Goal: Task Accomplishment & Management: Complete application form

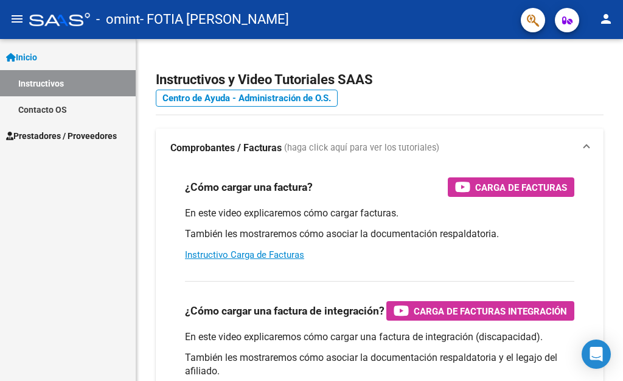
click at [602, 19] on mat-icon "person" at bounding box center [606, 19] width 15 height 15
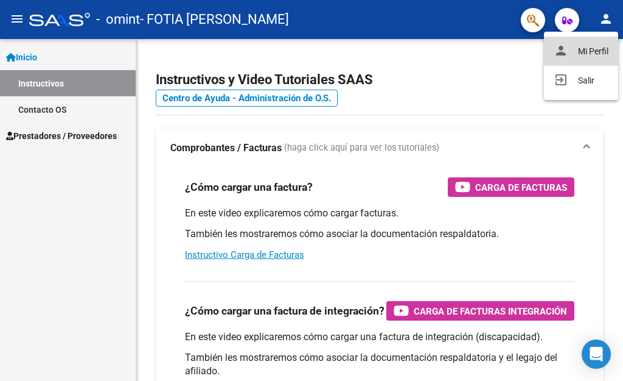
click at [597, 46] on button "person Mi Perfil" at bounding box center [581, 51] width 74 height 29
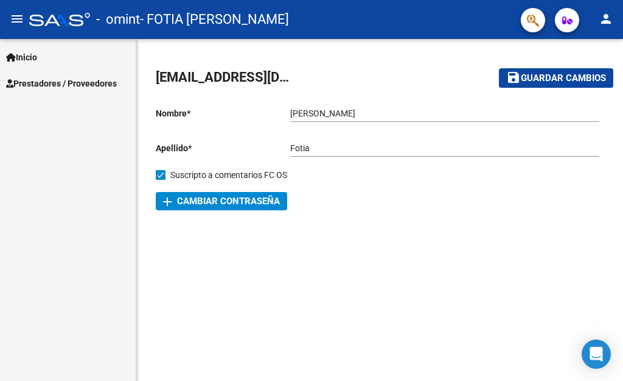
click at [43, 55] on link "Inicio" at bounding box center [68, 57] width 136 height 26
click at [46, 83] on span "Prestadores / Proveedores" at bounding box center [61, 83] width 111 height 13
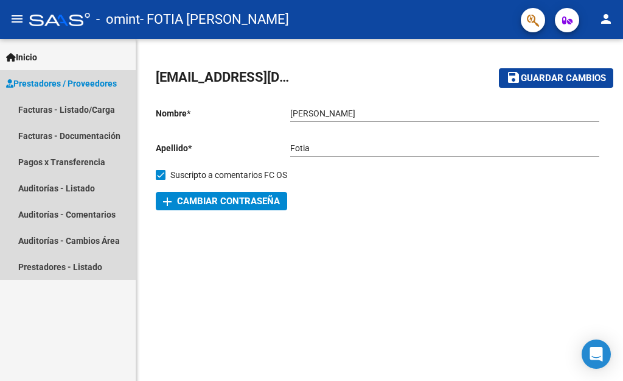
click at [46, 83] on span "Prestadores / Proveedores" at bounding box center [61, 83] width 111 height 13
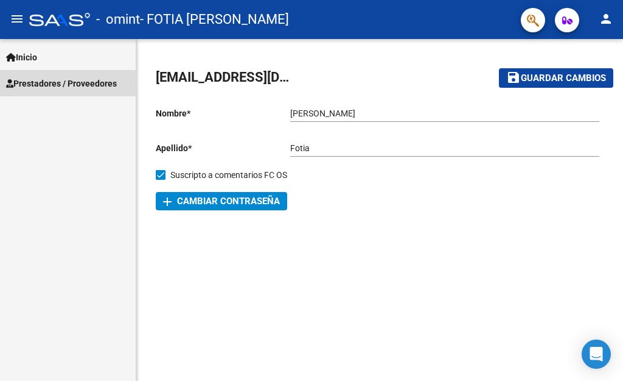
click at [46, 83] on span "Prestadores / Proveedores" at bounding box center [61, 83] width 111 height 13
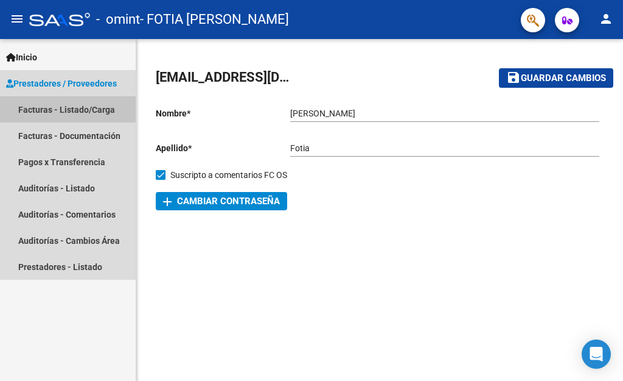
click at [51, 111] on link "Facturas - Listado/Carga" at bounding box center [68, 109] width 136 height 26
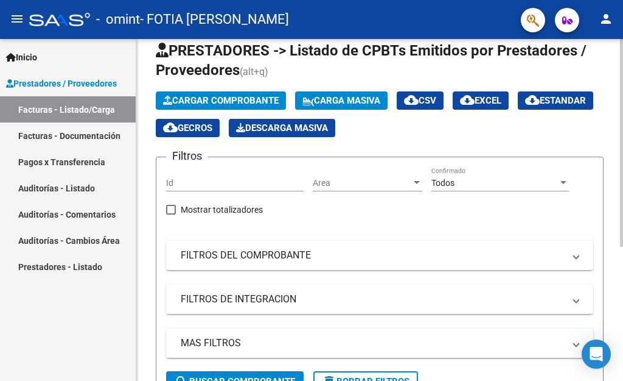
scroll to position [25, 0]
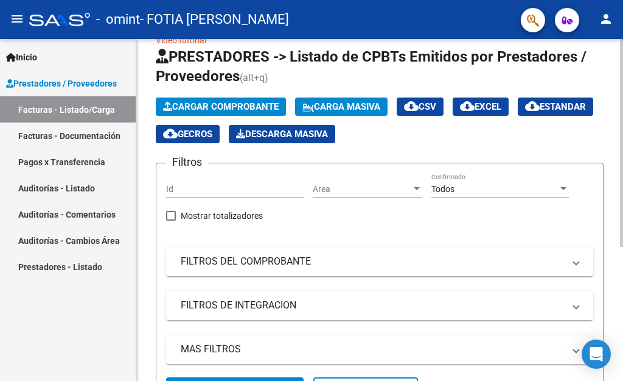
click at [623, 104] on div at bounding box center [621, 143] width 3 height 208
click at [623, 105] on div at bounding box center [621, 143] width 3 height 208
click at [276, 102] on span "Cargar Comprobante" at bounding box center [221, 106] width 116 height 11
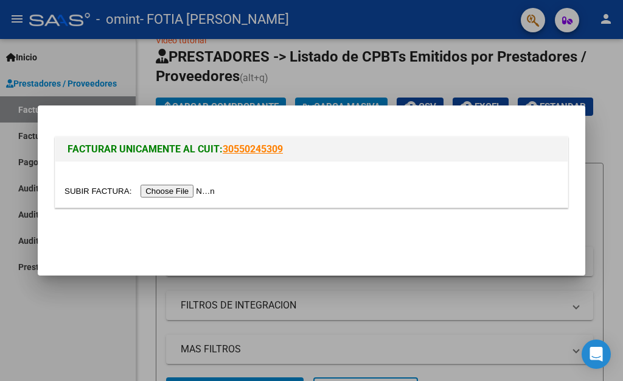
click at [239, 149] on link "30550245309" at bounding box center [253, 149] width 60 height 12
click at [599, 113] on div at bounding box center [311, 190] width 623 height 381
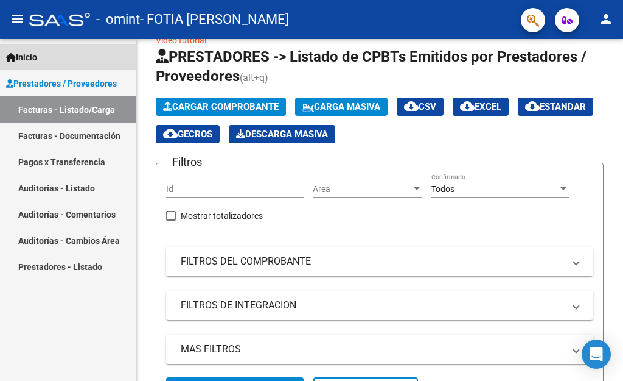
click at [52, 60] on link "Inicio" at bounding box center [68, 57] width 136 height 26
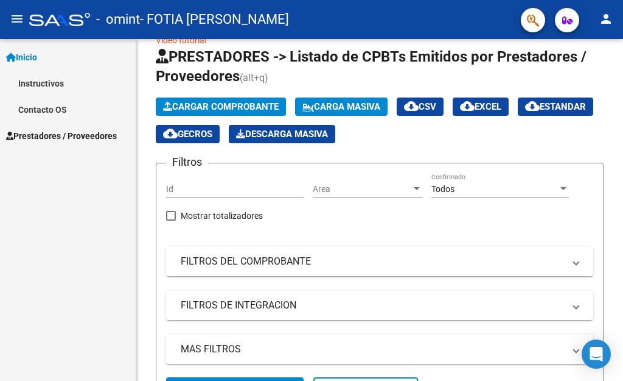
click at [52, 79] on link "Instructivos" at bounding box center [68, 83] width 136 height 26
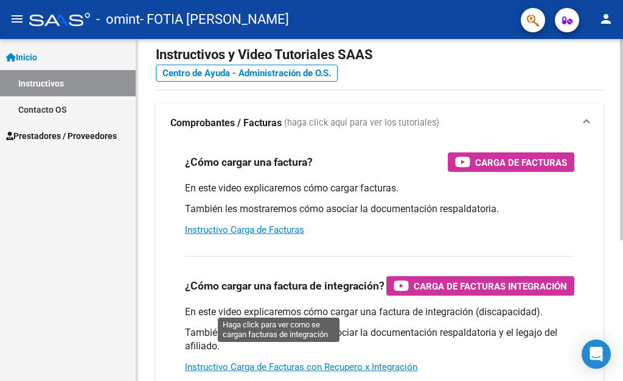
click at [414, 293] on span "Carga de Facturas Integración" at bounding box center [490, 285] width 153 height 15
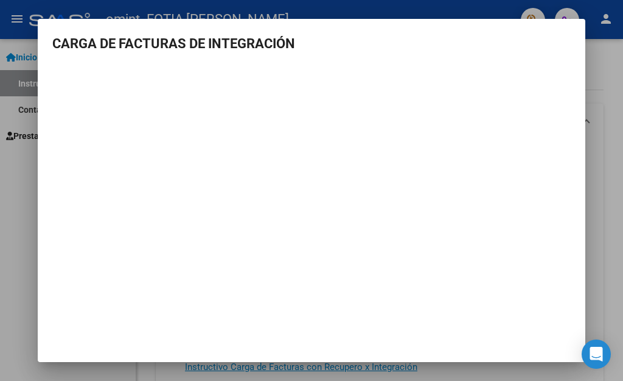
click at [24, 191] on div at bounding box center [311, 190] width 623 height 381
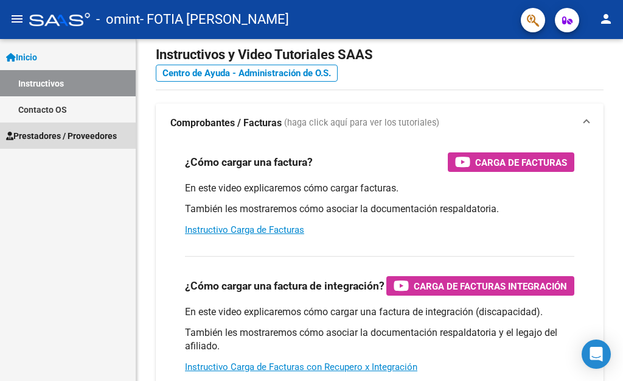
click at [67, 141] on span "Prestadores / Proveedores" at bounding box center [61, 135] width 111 height 13
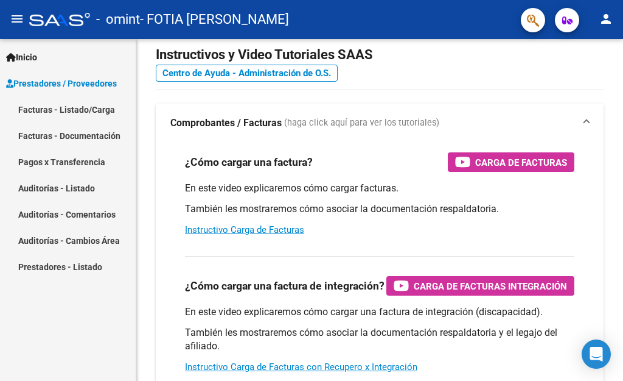
click at [72, 113] on link "Facturas - Listado/Carga" at bounding box center [68, 109] width 136 height 26
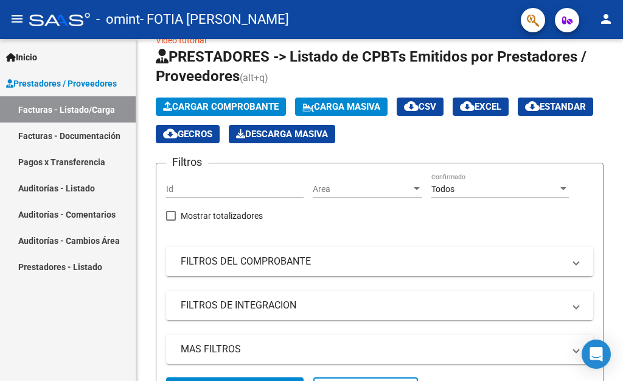
click at [78, 113] on link "Facturas - Listado/Carga" at bounding box center [68, 109] width 136 height 26
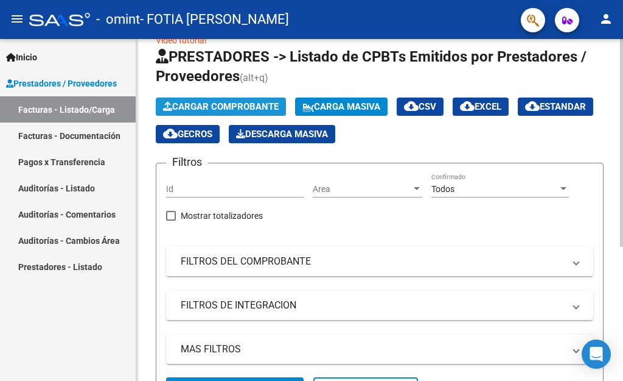
click at [178, 103] on span "Cargar Comprobante" at bounding box center [221, 106] width 116 height 11
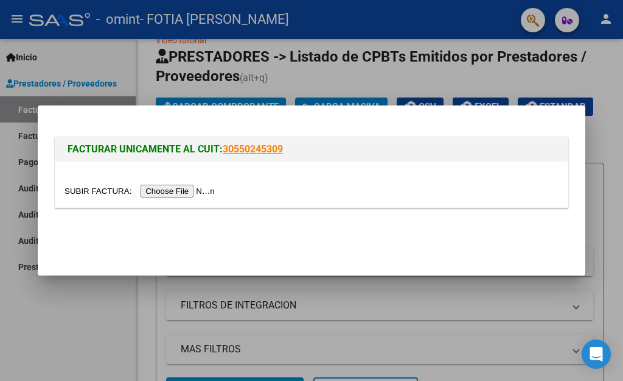
click at [181, 188] on input "file" at bounding box center [142, 190] width 154 height 13
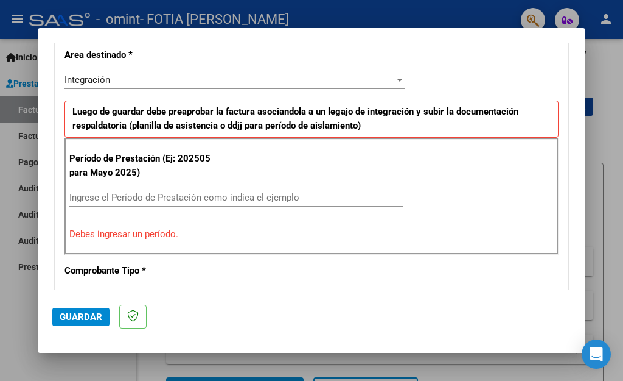
scroll to position [312, 0]
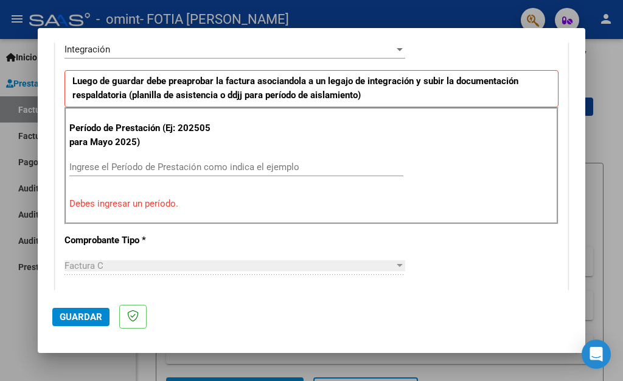
click at [238, 160] on div "Ingrese el Período de Prestación como indica el ejemplo" at bounding box center [236, 167] width 334 height 18
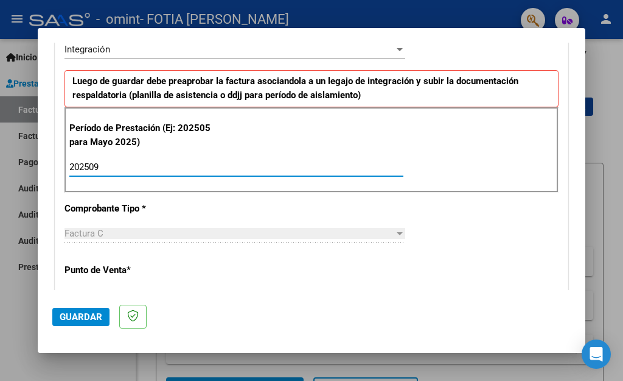
type input "202509"
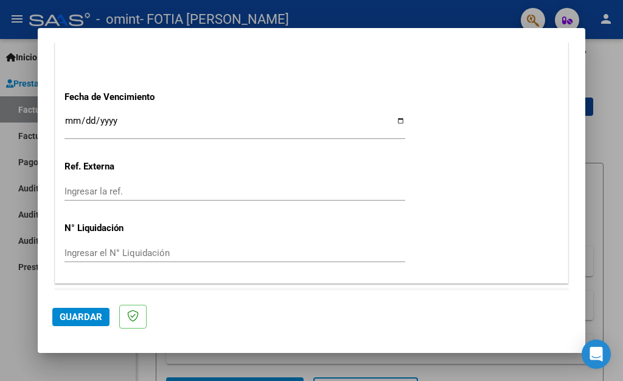
scroll to position [846, 0]
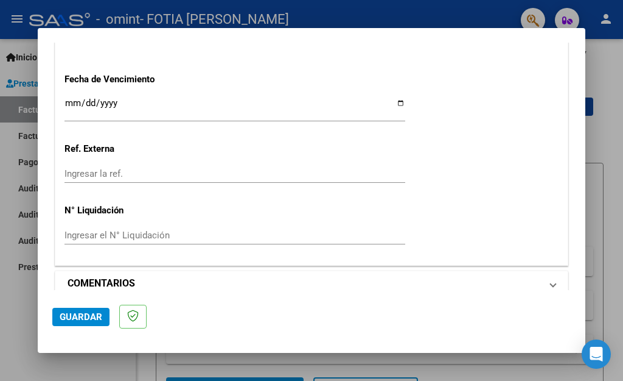
click at [117, 276] on h1 "COMENTARIOS" at bounding box center [102, 283] width 68 height 15
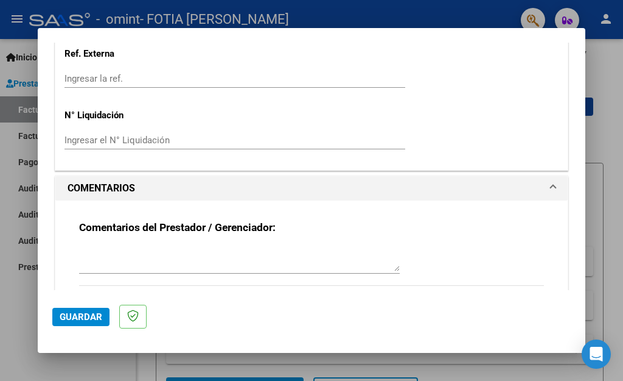
scroll to position [947, 0]
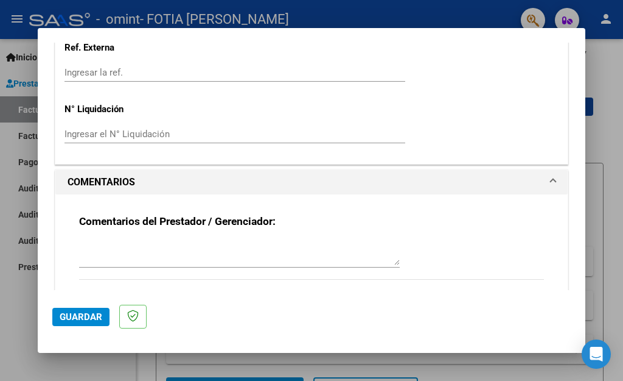
click at [551, 175] on span at bounding box center [553, 182] width 5 height 15
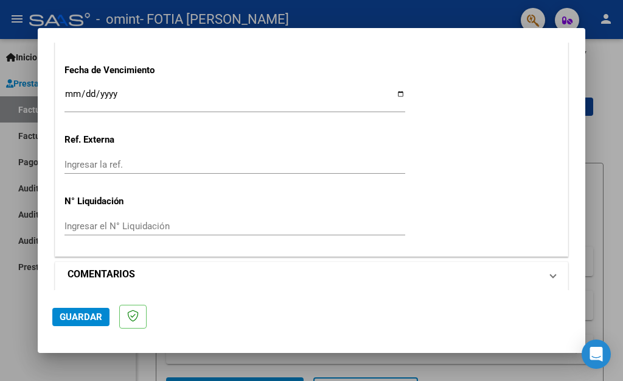
scroll to position [846, 0]
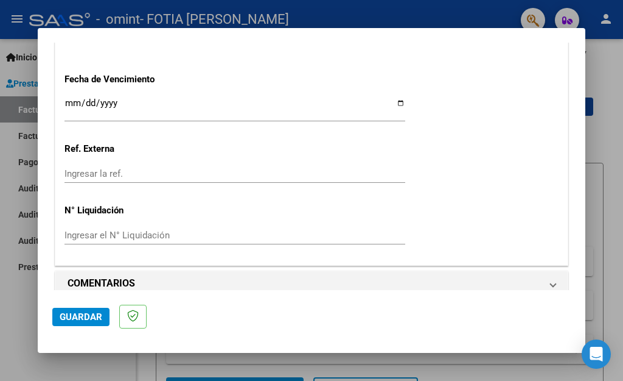
click at [23, 307] on div at bounding box center [311, 190] width 623 height 381
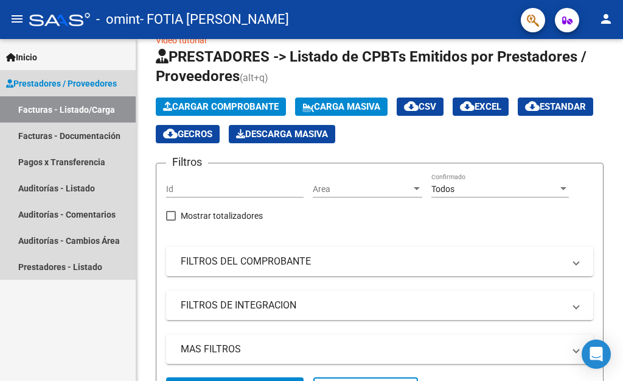
click at [99, 105] on link "Facturas - Listado/Carga" at bounding box center [68, 109] width 136 height 26
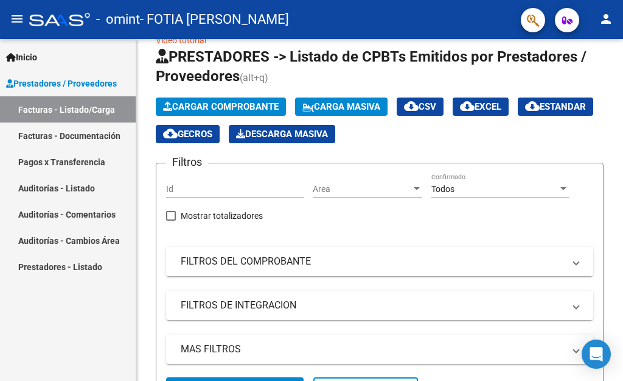
click at [99, 105] on link "Facturas - Listado/Carga" at bounding box center [68, 109] width 136 height 26
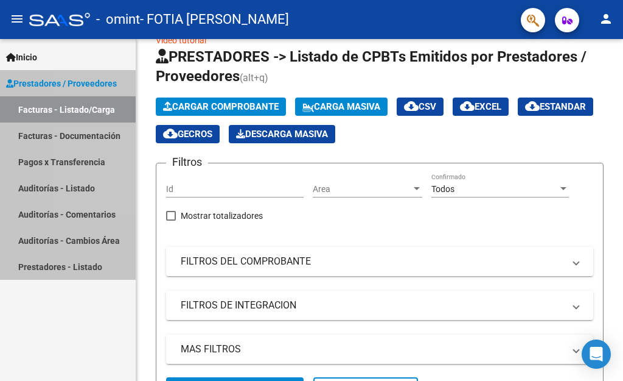
click at [99, 105] on link "Facturas - Listado/Carga" at bounding box center [68, 109] width 136 height 26
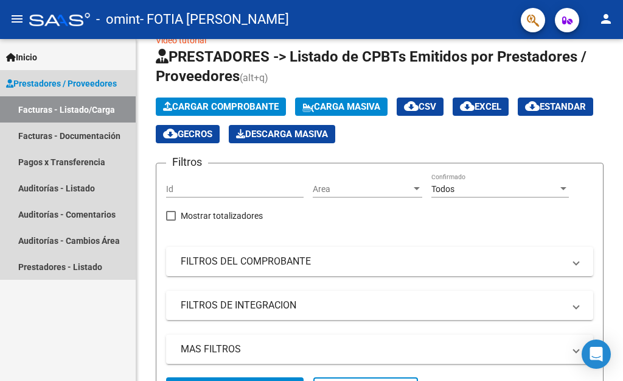
click at [99, 105] on link "Facturas - Listado/Carga" at bounding box center [68, 109] width 136 height 26
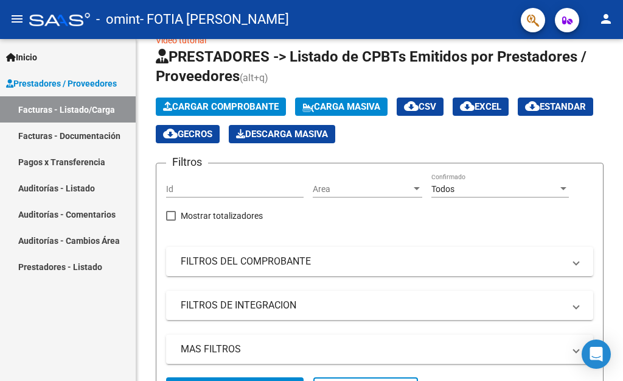
click at [75, 83] on span "Prestadores / Proveedores" at bounding box center [61, 83] width 111 height 13
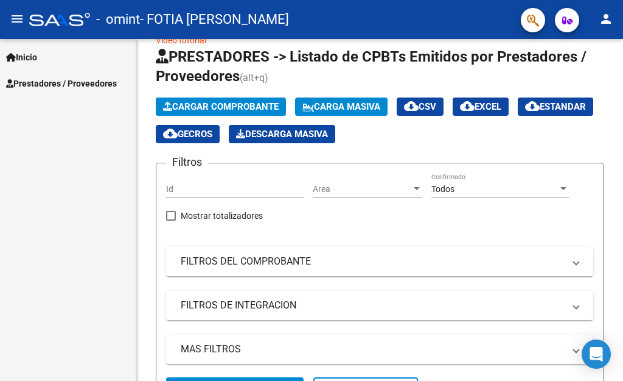
click at [75, 83] on span "Prestadores / Proveedores" at bounding box center [61, 83] width 111 height 13
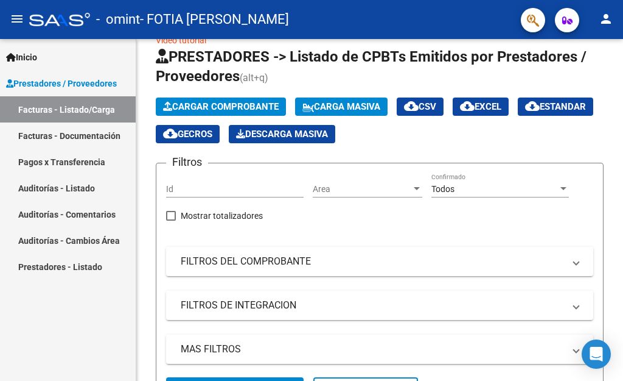
click at [69, 58] on link "Inicio" at bounding box center [68, 57] width 136 height 26
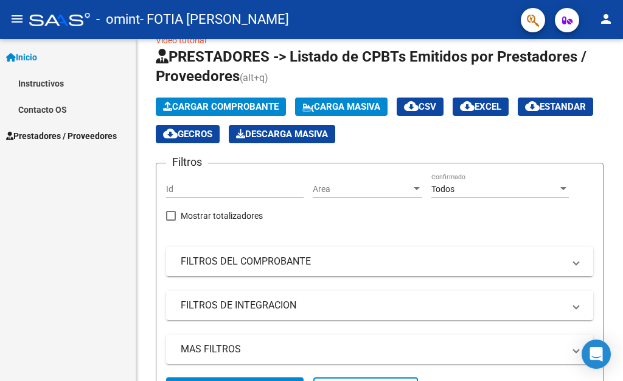
click at [63, 82] on link "Instructivos" at bounding box center [68, 83] width 136 height 26
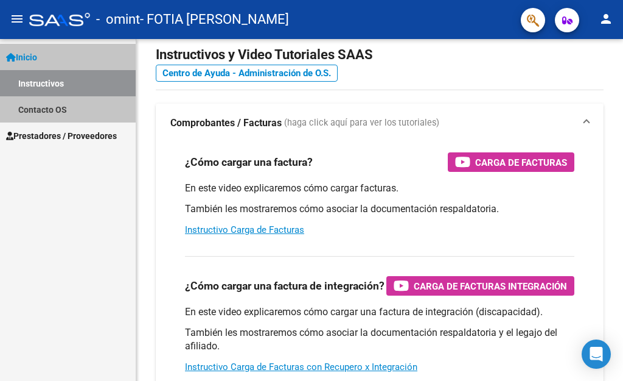
click at [63, 82] on link "Instructivos" at bounding box center [68, 83] width 136 height 26
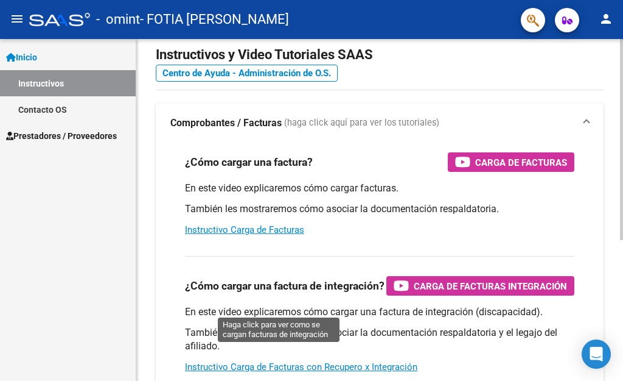
click at [414, 293] on span "Carga de Facturas Integración" at bounding box center [490, 285] width 153 height 15
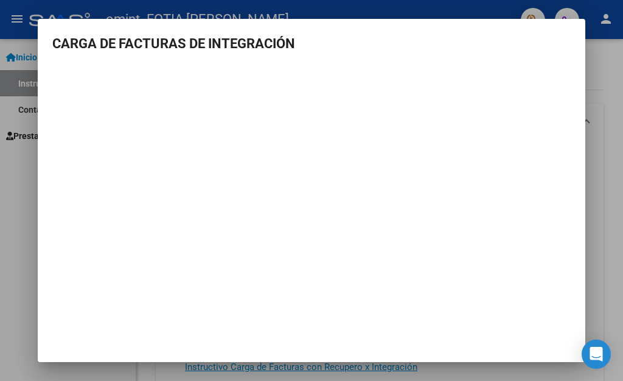
click at [9, 241] on div at bounding box center [311, 190] width 623 height 381
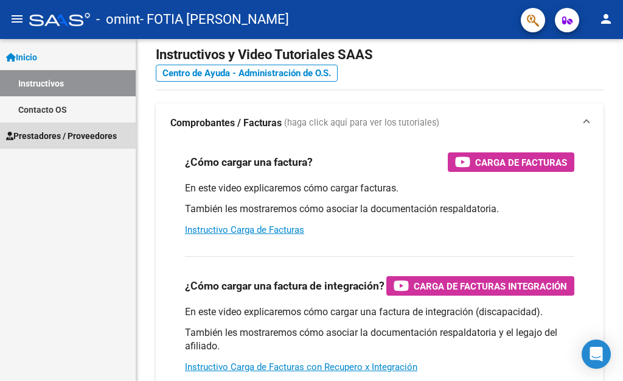
click at [55, 129] on span "Prestadores / Proveedores" at bounding box center [61, 135] width 111 height 13
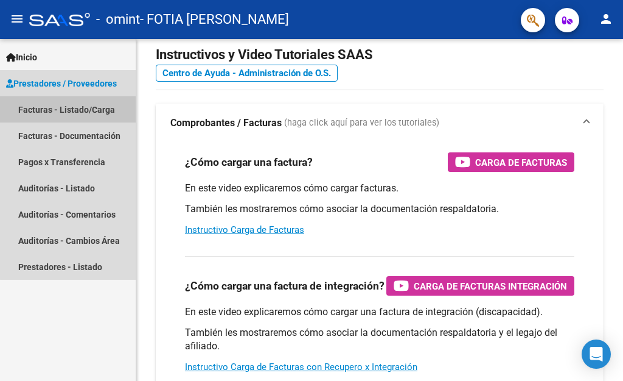
click at [69, 111] on link "Facturas - Listado/Carga" at bounding box center [68, 109] width 136 height 26
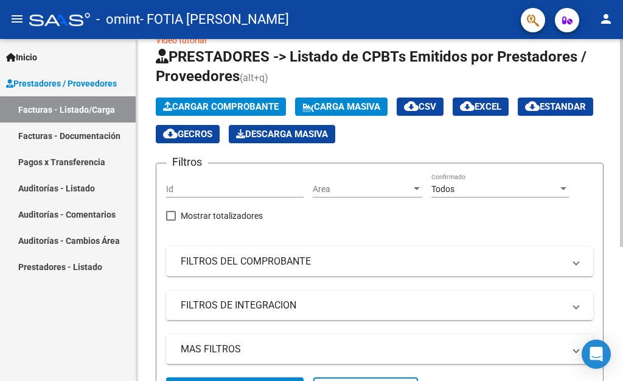
click at [320, 97] on button "Carga Masiva" at bounding box center [341, 106] width 93 height 18
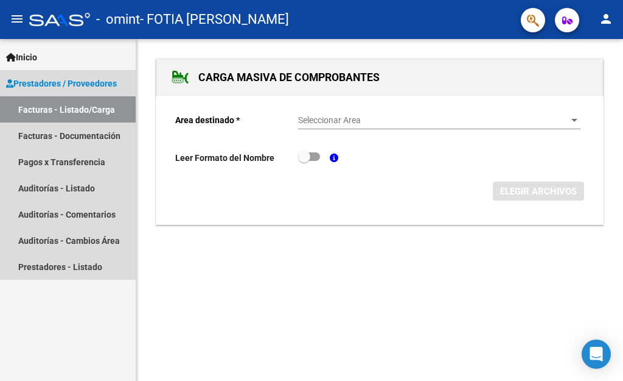
click at [38, 80] on span "Prestadores / Proveedores" at bounding box center [61, 83] width 111 height 13
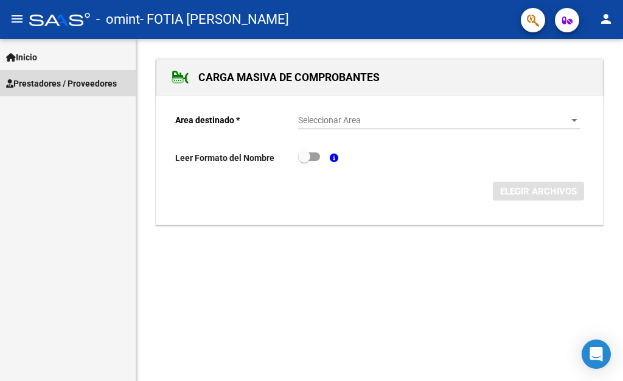
click at [38, 80] on span "Prestadores / Proveedores" at bounding box center [61, 83] width 111 height 13
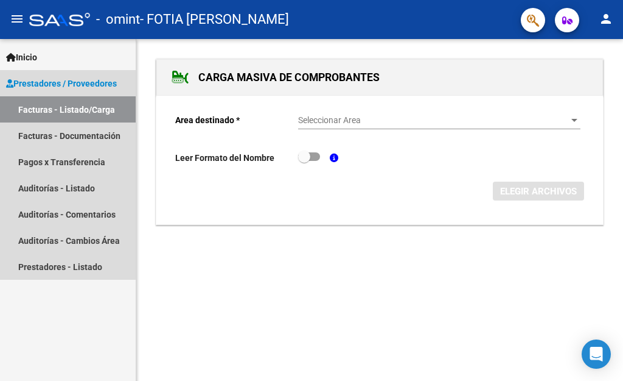
click at [41, 109] on link "Facturas - Listado/Carga" at bounding box center [68, 109] width 136 height 26
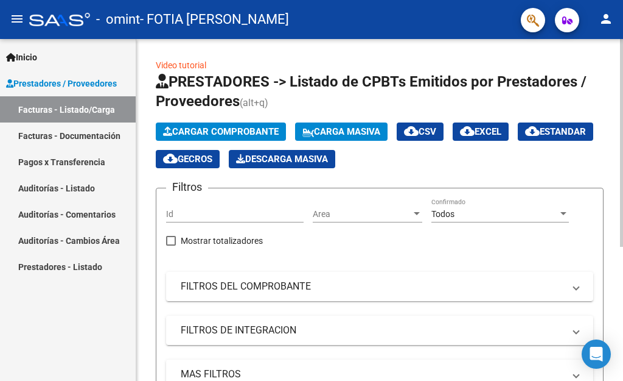
click at [623, 124] on div at bounding box center [621, 143] width 3 height 208
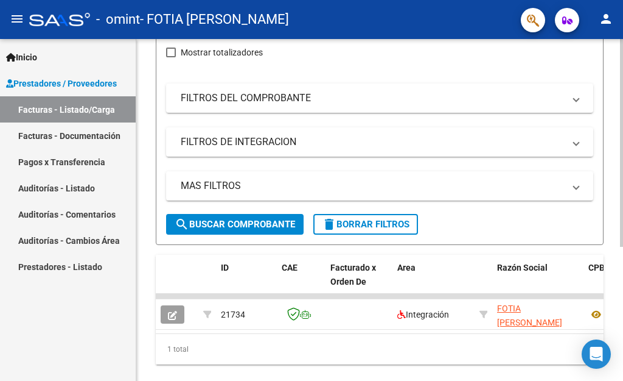
scroll to position [221, 0]
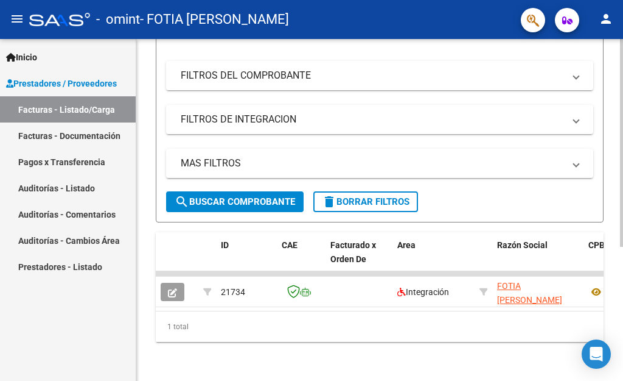
click at [623, 247] on div at bounding box center [621, 143] width 3 height 208
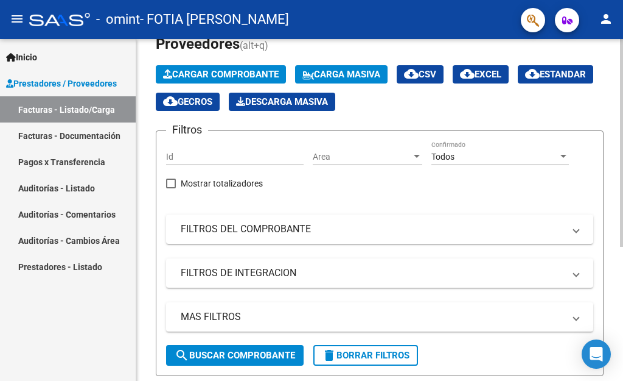
scroll to position [0, 0]
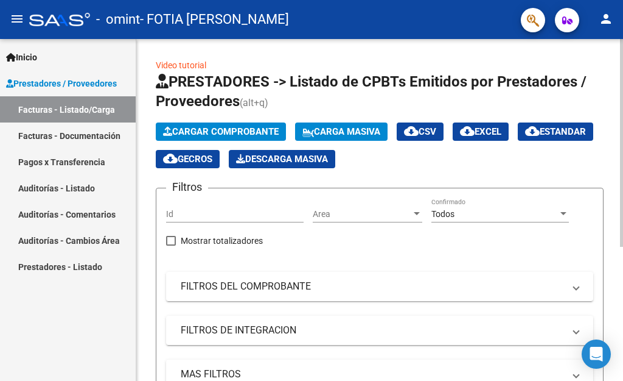
click at [623, 94] on div at bounding box center [621, 143] width 3 height 208
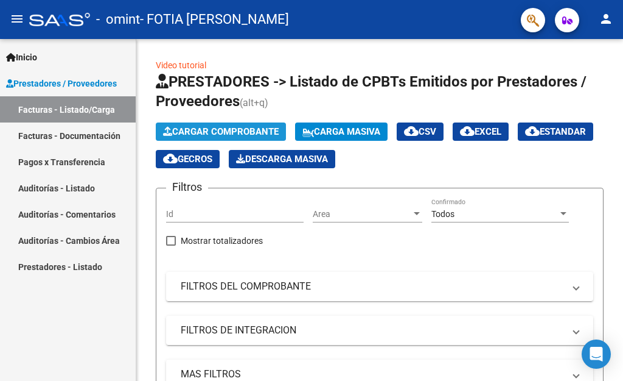
click at [244, 138] on button "Cargar Comprobante" at bounding box center [221, 131] width 130 height 18
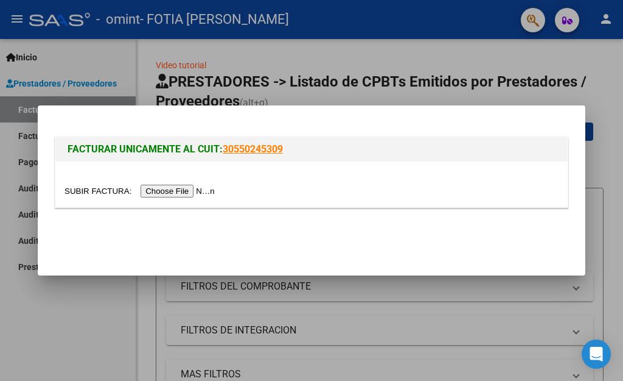
click at [201, 192] on input "file" at bounding box center [142, 190] width 154 height 13
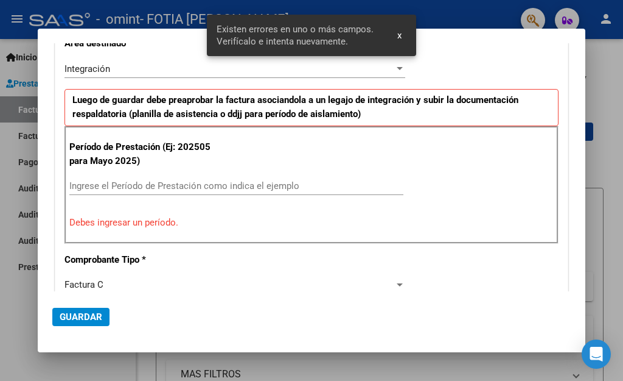
scroll to position [300, 0]
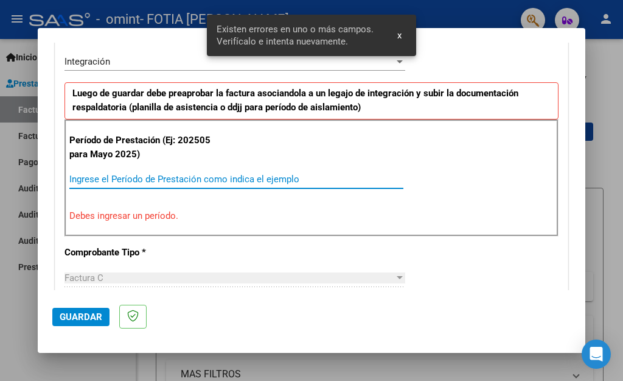
click at [139, 176] on input "Ingrese el Período de Prestación como indica el ejemplo" at bounding box center [236, 179] width 334 height 11
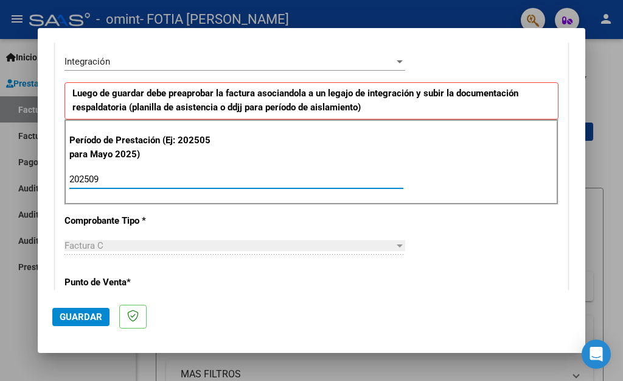
type input "202509"
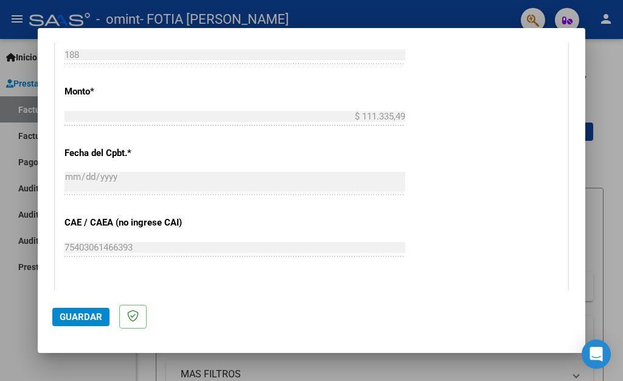
scroll to position [638, 0]
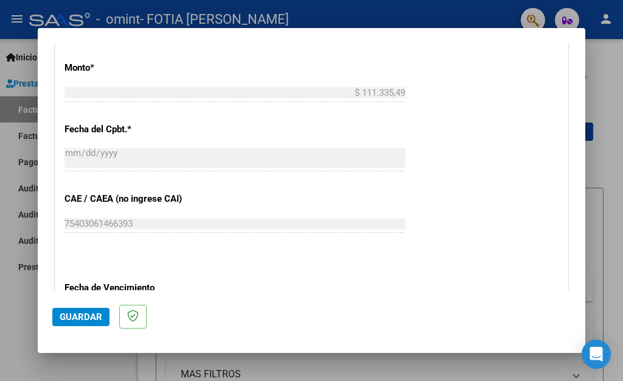
click at [573, 197] on mat-dialog-content "COMPROBANTE VER COMPROBANTE El comprobante fue leído exitosamente. DATOS DEL CO…" at bounding box center [312, 166] width 548 height 247
click at [99, 318] on span "Guardar" at bounding box center [81, 316] width 43 height 11
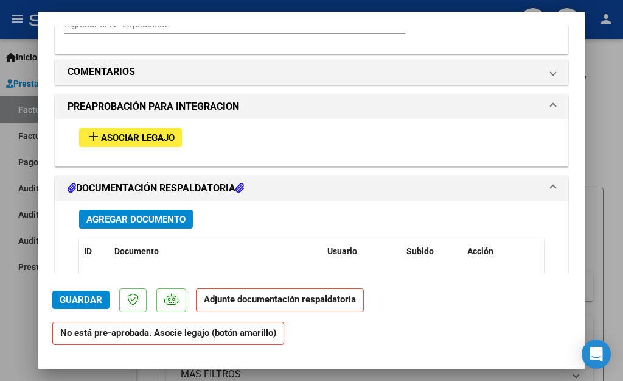
scroll to position [1039, 0]
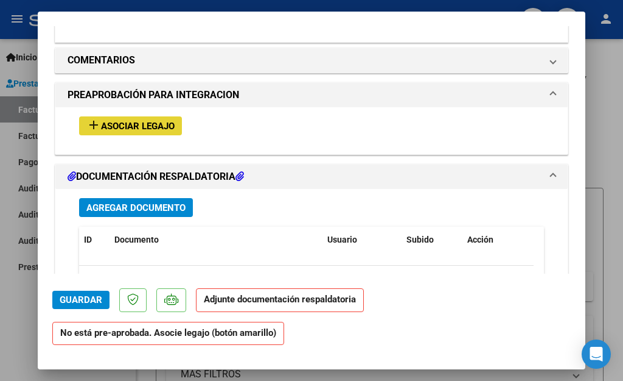
click at [166, 121] on span "Asociar Legajo" at bounding box center [138, 126] width 74 height 11
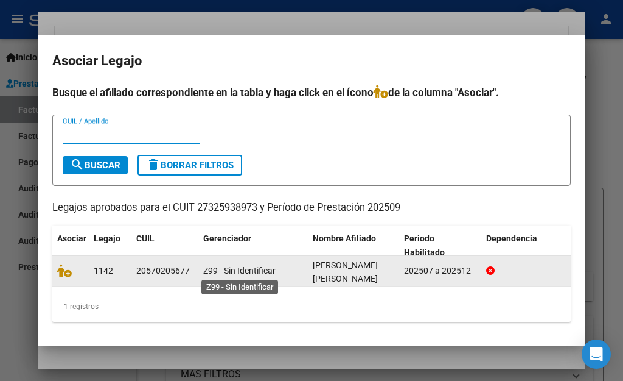
click at [206, 268] on span "Z99 - Sin Identificar" at bounding box center [239, 270] width 72 height 10
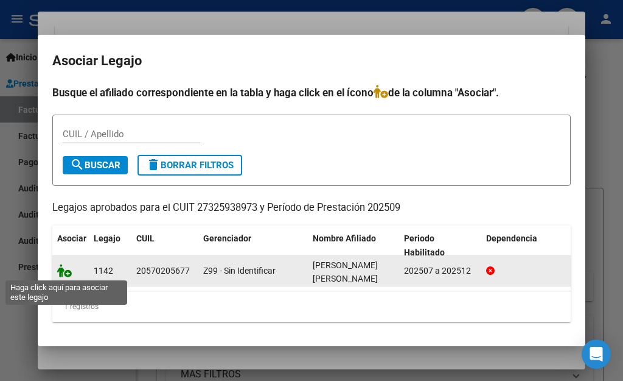
click at [66, 270] on icon at bounding box center [64, 270] width 15 height 13
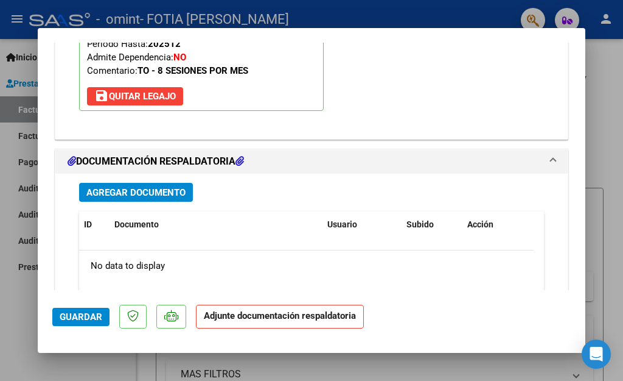
scroll to position [1269, 0]
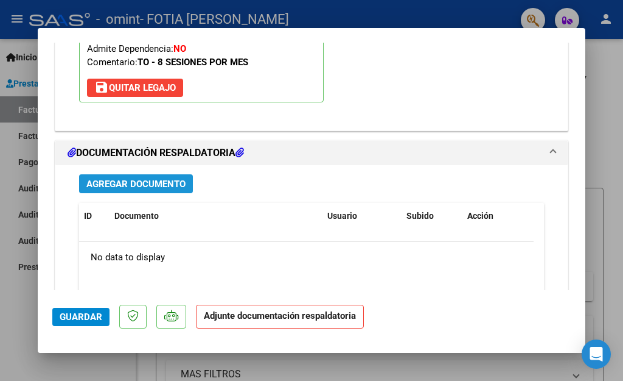
click at [178, 178] on span "Agregar Documento" at bounding box center [135, 183] width 99 height 11
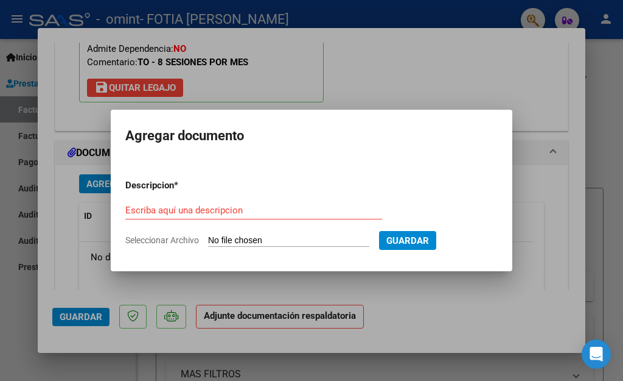
click at [258, 240] on input "Seleccionar Archivo" at bounding box center [288, 241] width 161 height 12
type input "C:\fakepath\Planilla Septiembre-signed.pdf"
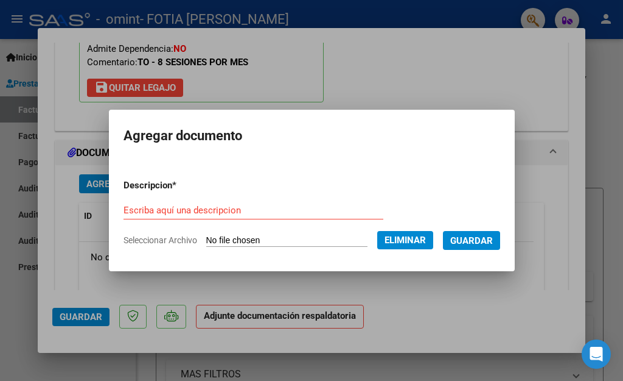
click at [173, 204] on div "Escriba aquí una descripcion" at bounding box center [254, 210] width 260 height 18
click at [173, 214] on input "Escriba aquí una descripcion" at bounding box center [254, 210] width 260 height 11
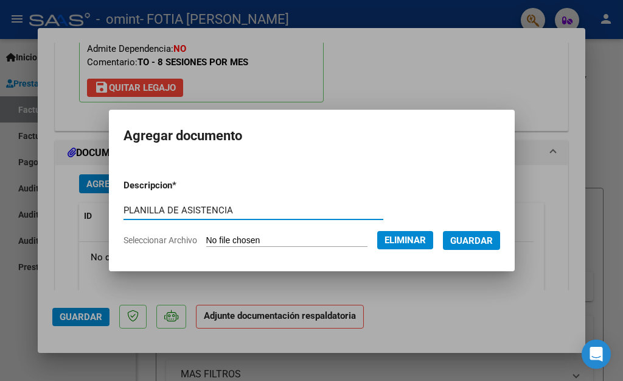
type input "PLANILLA DE ASISTENCIA"
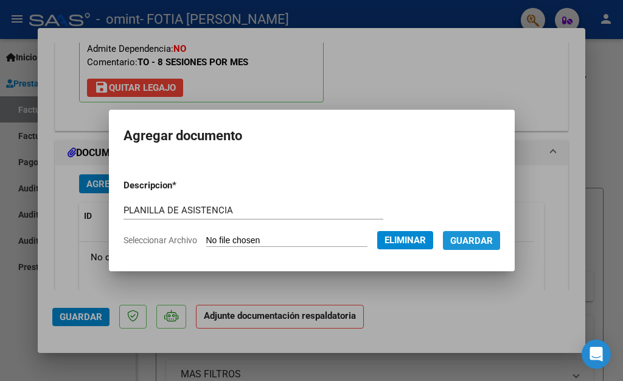
click at [454, 235] on span "Guardar" at bounding box center [472, 240] width 43 height 11
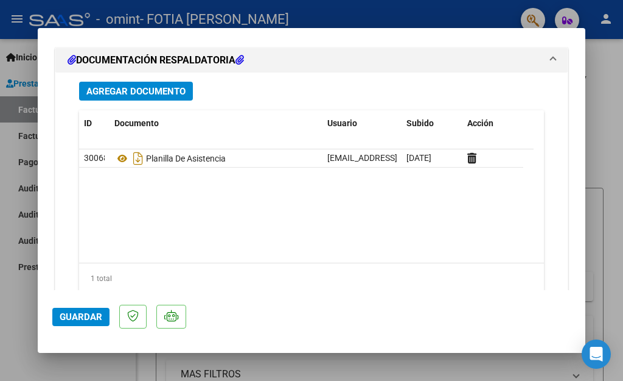
scroll to position [1388, 0]
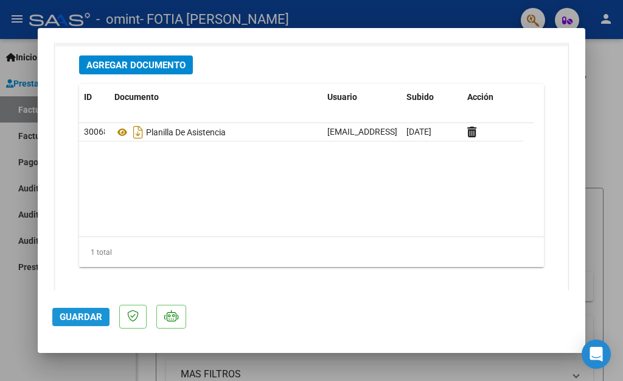
click at [96, 310] on button "Guardar" at bounding box center [80, 316] width 57 height 18
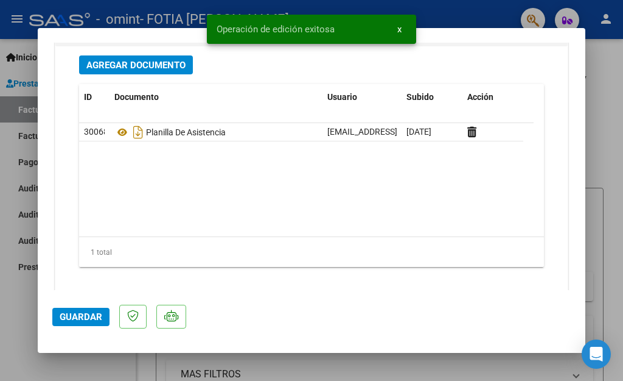
click at [398, 31] on span "x" at bounding box center [400, 29] width 4 height 11
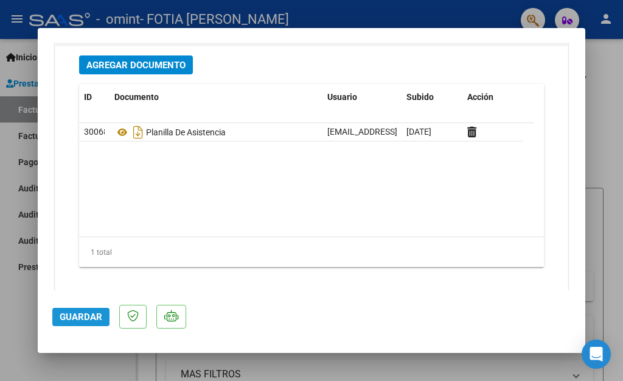
click at [102, 314] on button "Guardar" at bounding box center [80, 316] width 57 height 18
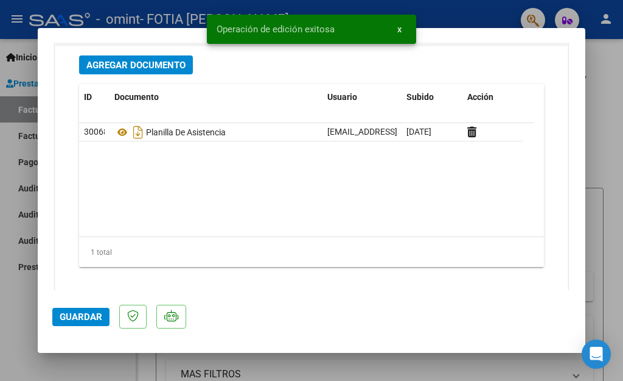
click at [475, 368] on div at bounding box center [311, 190] width 623 height 381
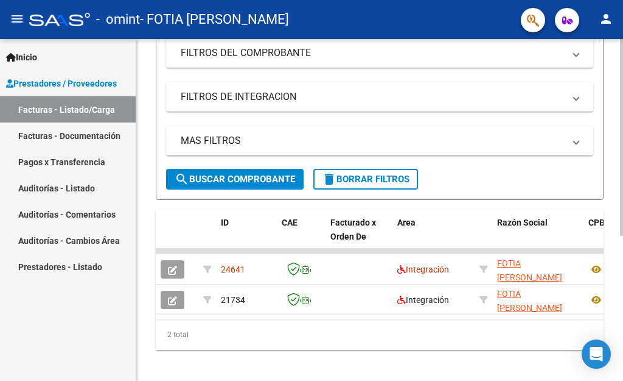
scroll to position [251, 0]
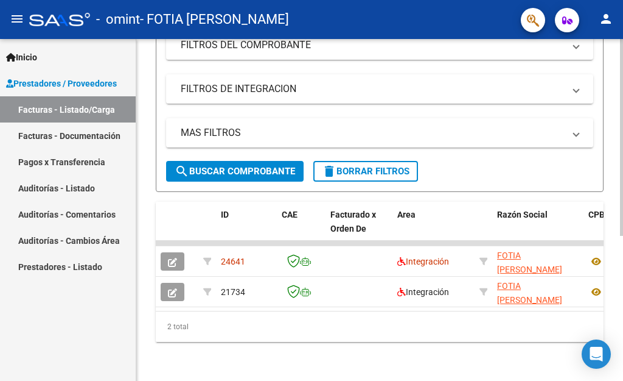
click at [623, 236] on div at bounding box center [621, 137] width 3 height 197
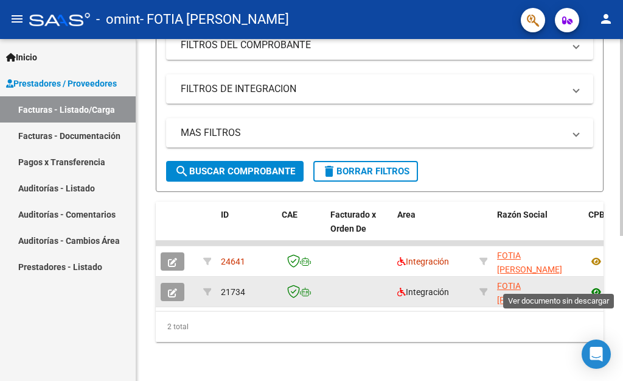
click at [594, 284] on icon at bounding box center [597, 291] width 16 height 15
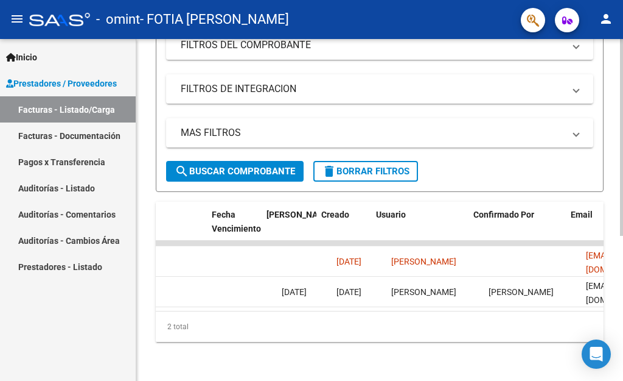
scroll to position [0, 2119]
